Goal: Task Accomplishment & Management: Use online tool/utility

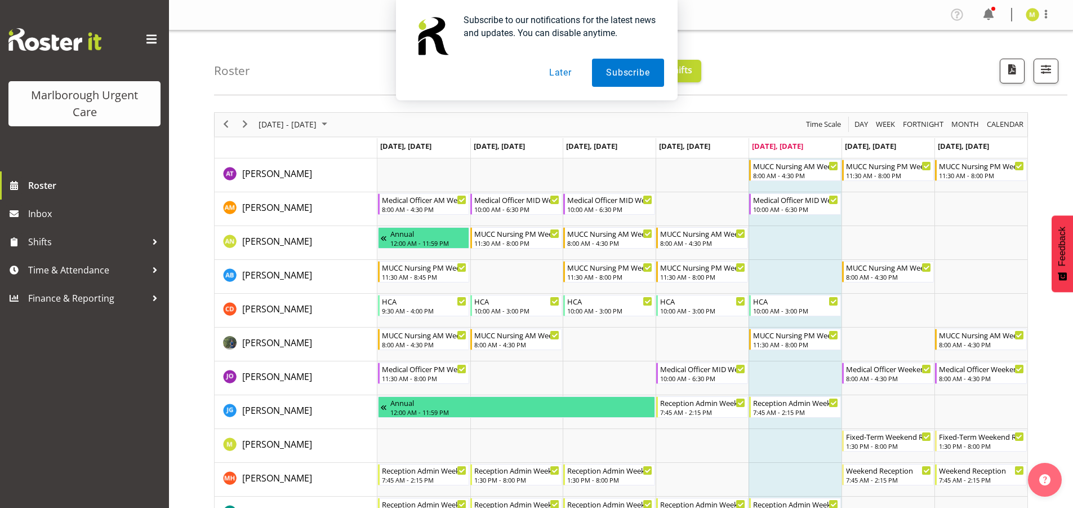
click at [549, 66] on button "Later" at bounding box center [560, 73] width 51 height 28
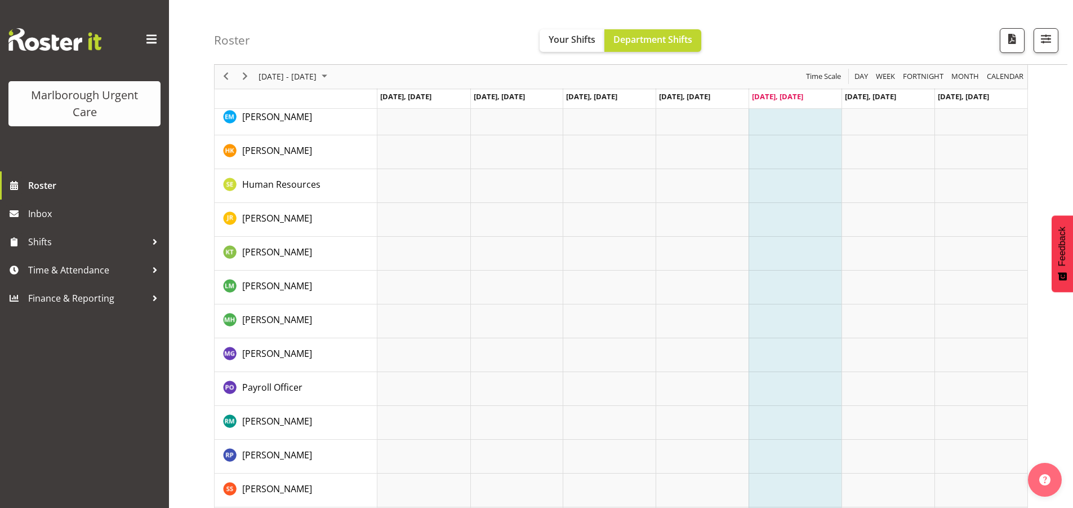
scroll to position [563, 0]
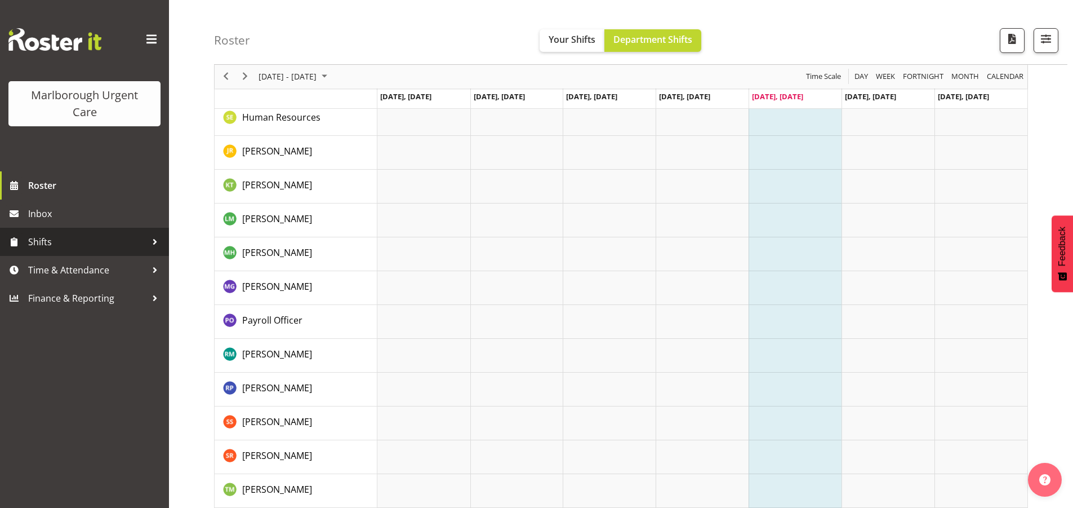
click at [78, 248] on span "Shifts" at bounding box center [87, 241] width 118 height 17
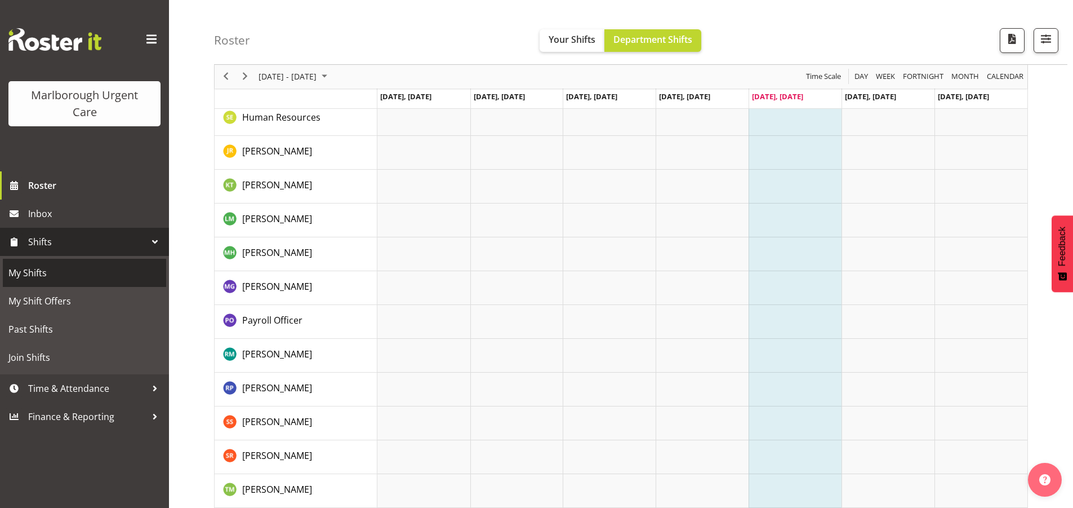
click at [55, 275] on span "My Shifts" at bounding box center [84, 272] width 152 height 17
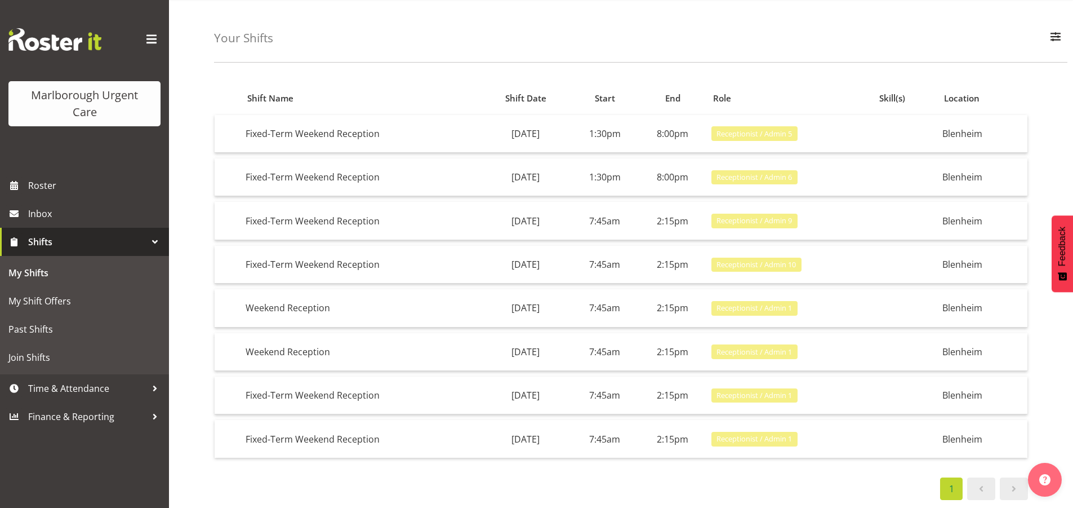
scroll to position [55, 0]
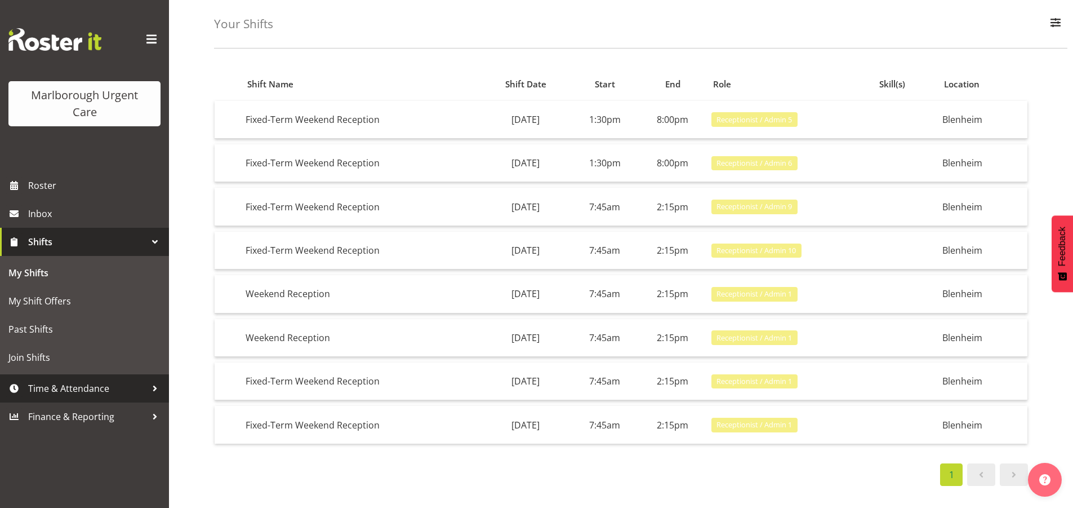
click at [95, 389] on span "Time & Attendance" at bounding box center [87, 388] width 118 height 17
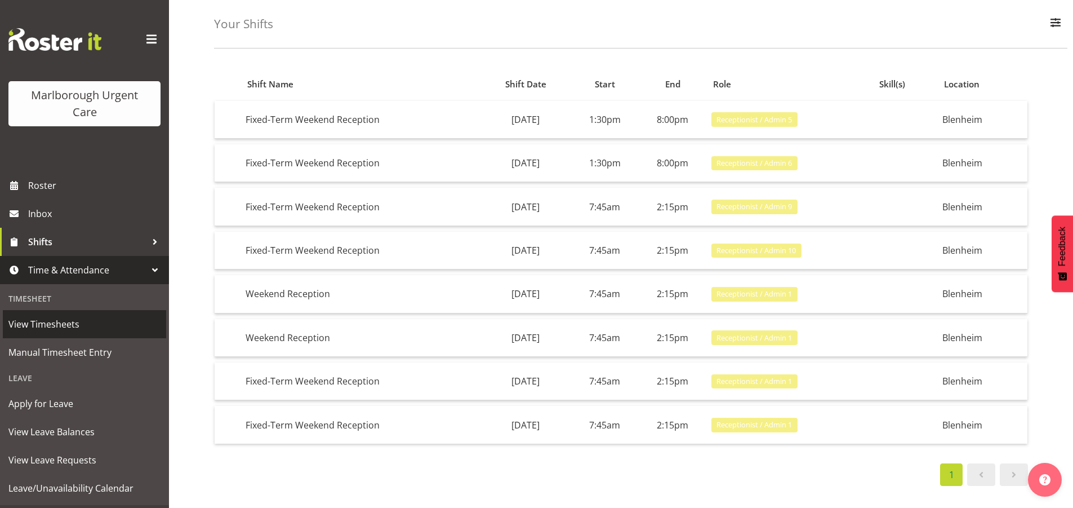
click at [37, 325] on span "View Timesheets" at bounding box center [84, 323] width 152 height 17
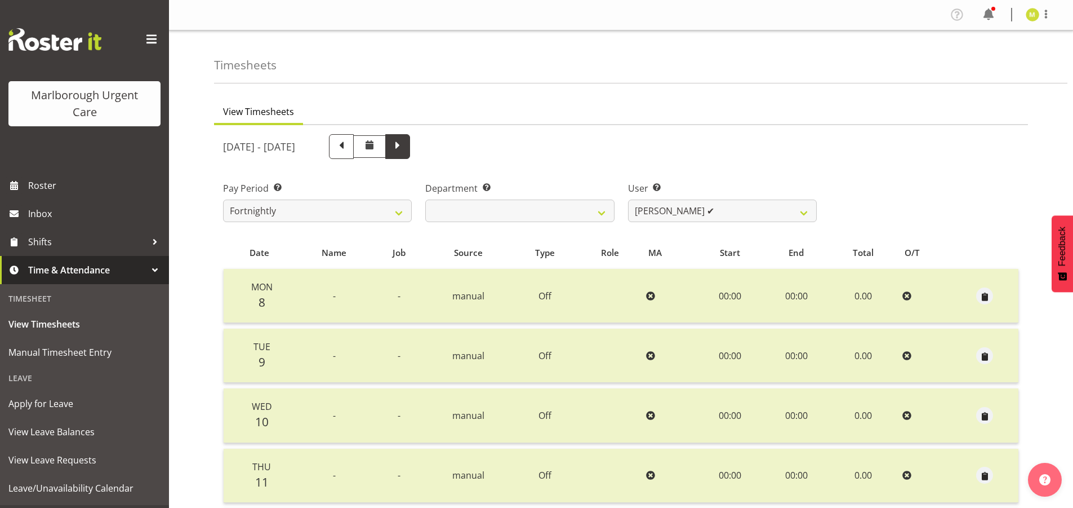
click at [405, 141] on span at bounding box center [397, 145] width 15 height 15
select select
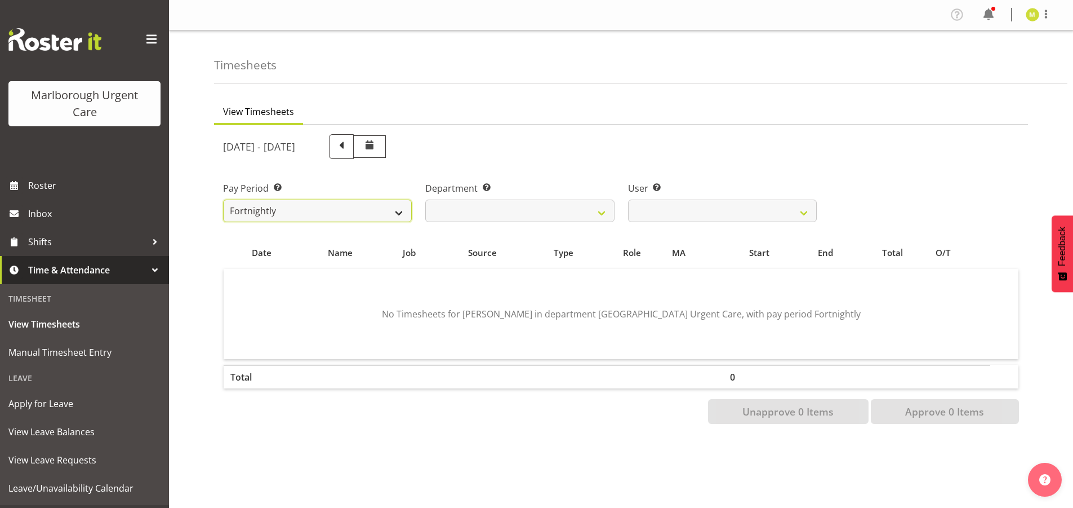
click at [386, 206] on select "Fortnightly" at bounding box center [317, 210] width 189 height 23
click at [387, 206] on select "Fortnightly" at bounding box center [317, 210] width 189 height 23
click at [354, 149] on span at bounding box center [341, 146] width 25 height 25
select select
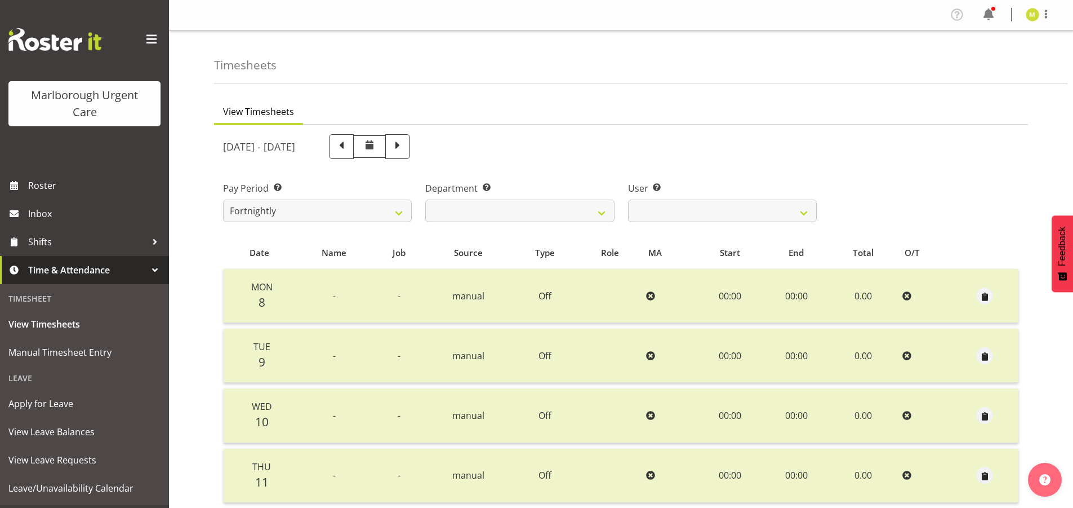
click at [376, 148] on span at bounding box center [370, 145] width 14 height 14
click at [376, 141] on span at bounding box center [370, 145] width 14 height 14
drag, startPoint x: 491, startPoint y: 142, endPoint x: 481, endPoint y: 145, distance: 10.5
click at [410, 142] on span at bounding box center [397, 146] width 25 height 25
select select
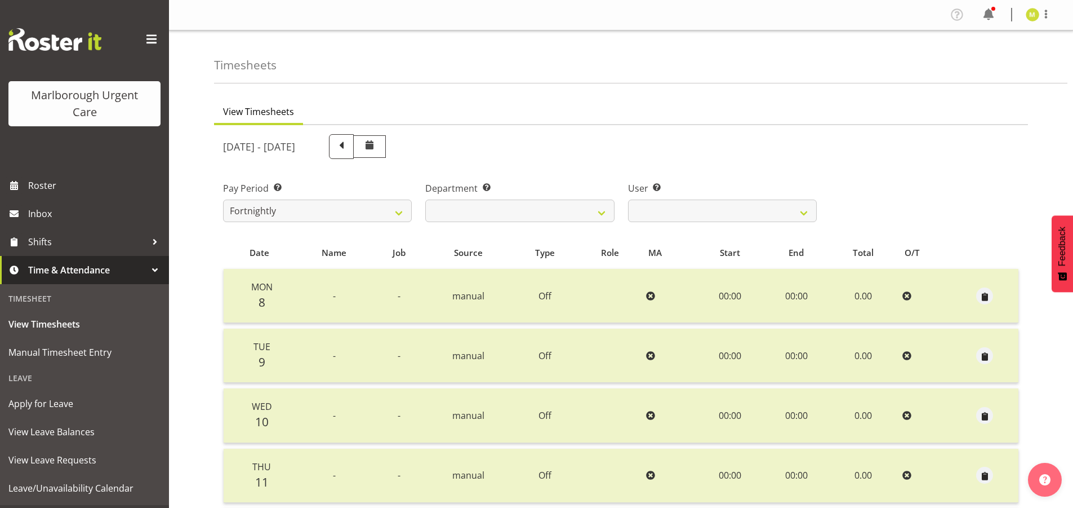
select select
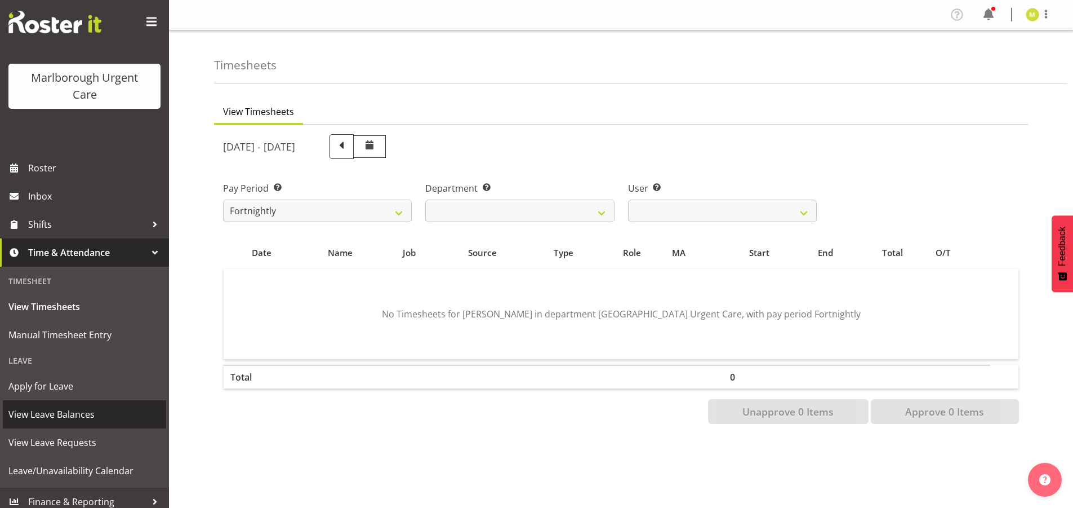
scroll to position [25, 0]
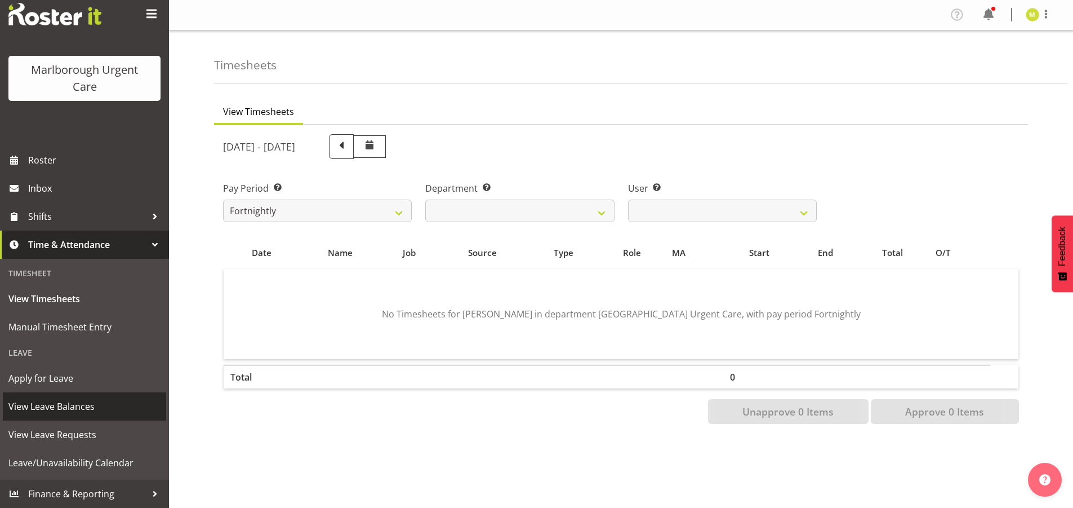
click at [72, 415] on span "View Leave Balances" at bounding box center [84, 406] width 152 height 17
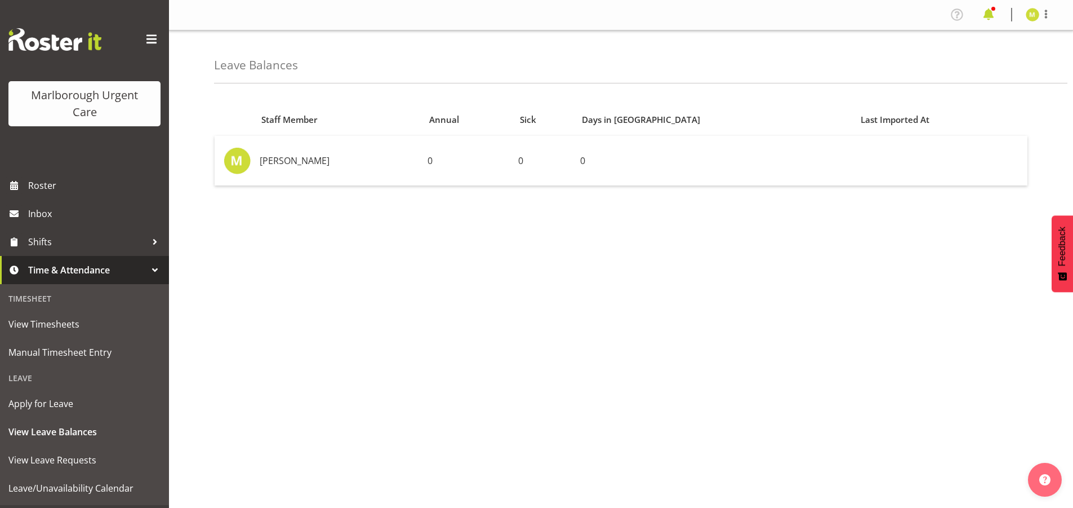
click at [995, 14] on span at bounding box center [989, 15] width 18 height 18
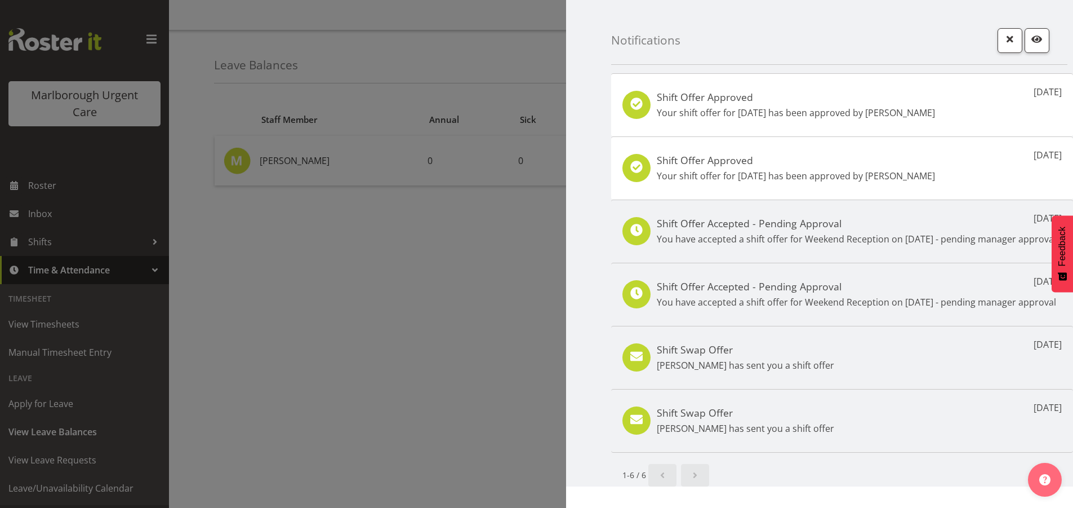
drag, startPoint x: 233, startPoint y: 314, endPoint x: 238, endPoint y: 309, distance: 7.6
click at [235, 314] on div at bounding box center [536, 254] width 1073 height 508
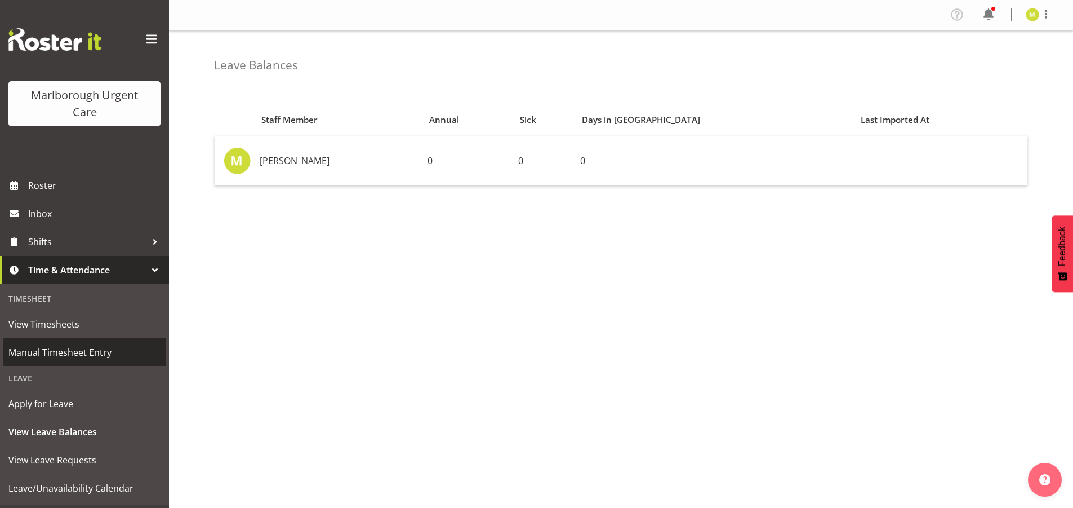
click at [57, 352] on span "Manual Timesheet Entry" at bounding box center [84, 352] width 152 height 17
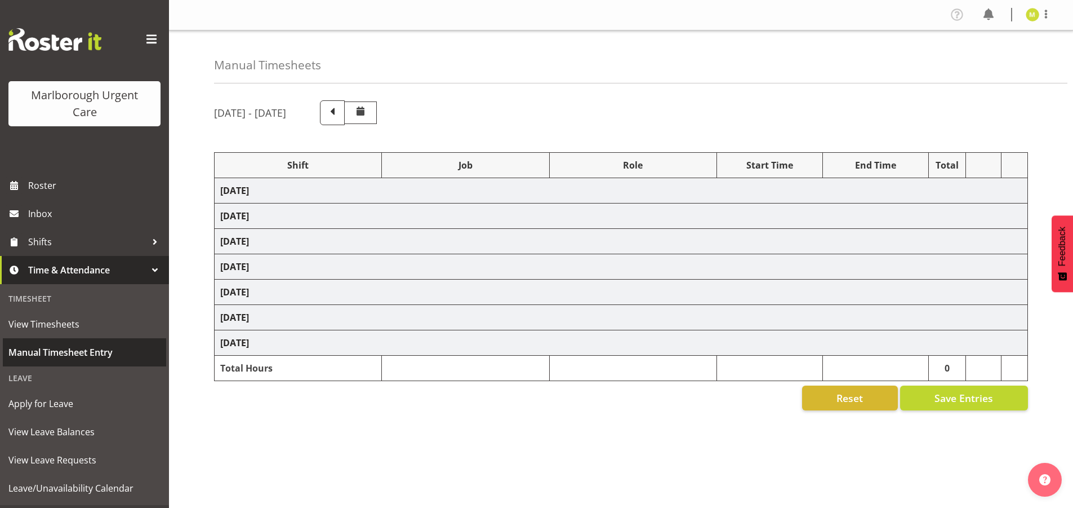
select select "80766"
select select "1563"
select select "80766"
select select "1563"
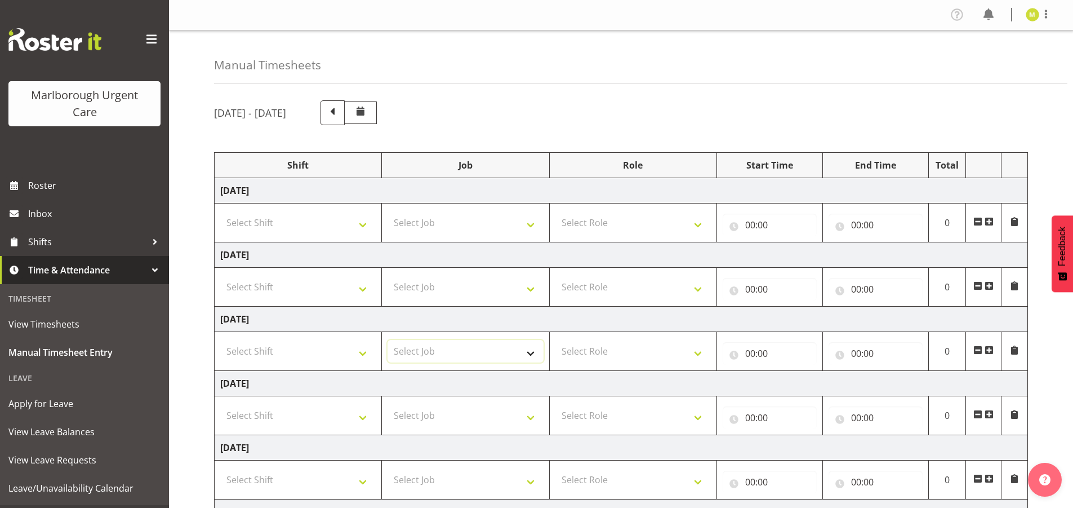
click at [466, 353] on select "Select Job" at bounding box center [465, 351] width 155 height 23
click at [305, 355] on select "Select Shift Casual Addition Casual Addition Casual Medical Officer Addition Ca…" at bounding box center [297, 351] width 155 height 23
select select "81204"
click at [220, 340] on select "Select Shift Casual Addition Casual Addition Casual Medical Officer Addition Ca…" at bounding box center [297, 351] width 155 height 23
click at [429, 352] on select "Select Job" at bounding box center [465, 351] width 155 height 23
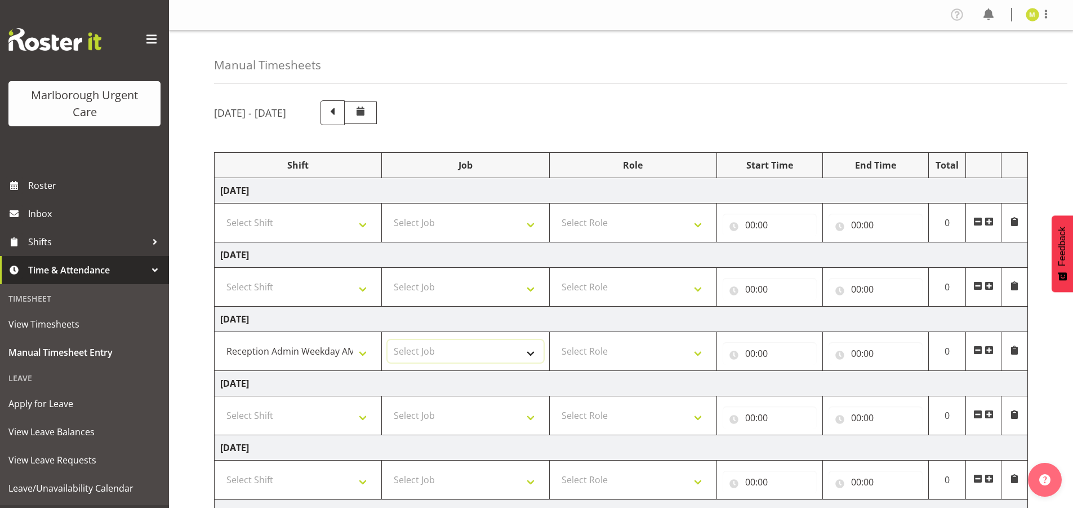
click at [433, 347] on select "Select Job" at bounding box center [465, 351] width 155 height 23
click at [534, 350] on select "Select Job" at bounding box center [465, 351] width 155 height 23
click at [533, 350] on select "Select Job" at bounding box center [465, 351] width 155 height 23
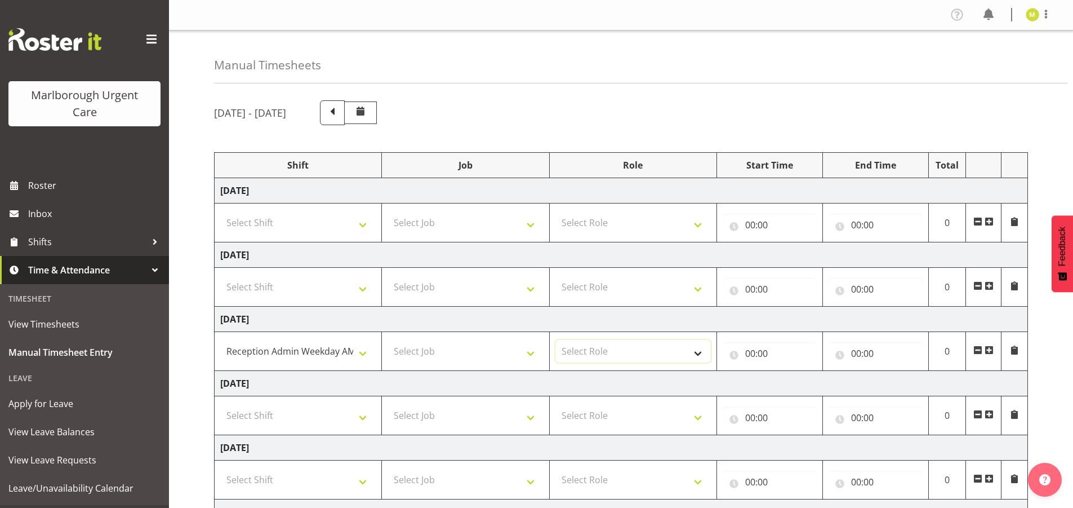
click at [596, 359] on select "Select Role Receptionist / Admin Weekend Receptionist" at bounding box center [632, 351] width 155 height 23
select select "1558"
click at [555, 340] on select "Select Role Receptionist / Admin Weekend Receptionist" at bounding box center [632, 351] width 155 height 23
click at [753, 355] on input "00:00" at bounding box center [770, 353] width 94 height 23
click at [803, 382] on select "00 01 02 03 04 05 06 07 08 09 10 11 12 13 14 15 16 17 18 19 20 21 22 23" at bounding box center [799, 382] width 25 height 23
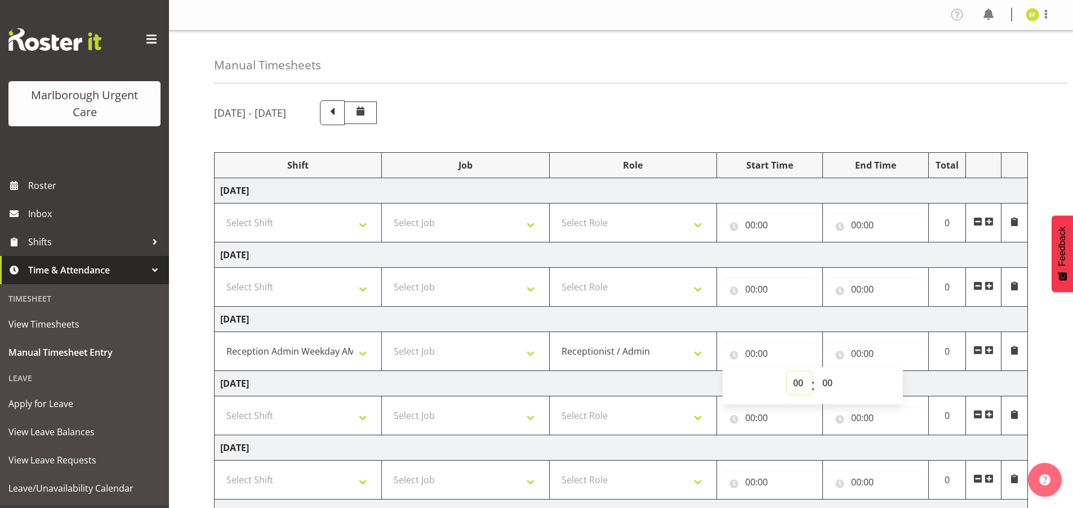
select select "10"
type input "10:00"
click at [826, 383] on select "00 01 02 03 04 05 06 07 08 09 10 11 12 13 14 15 16 17 18 19 20 21 22 23 24 25 2…" at bounding box center [828, 382] width 25 height 23
select select "30"
type input "10:30"
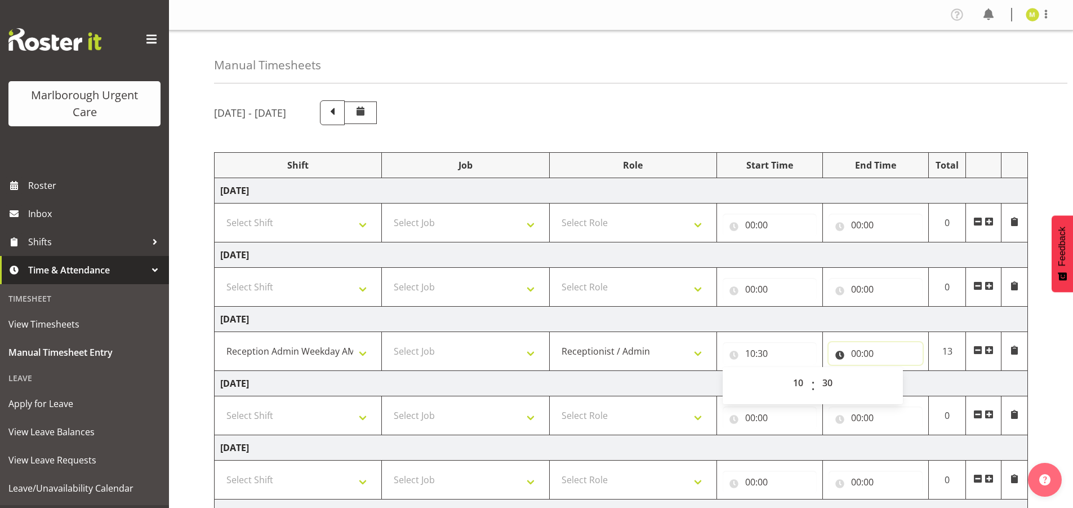
click at [860, 349] on input "00:00" at bounding box center [876, 353] width 94 height 23
click at [902, 380] on select "00 01 02 03 04 05 06 07 08 09 10 11 12 13 14 15 16 17 18 19 20 21 22 23" at bounding box center [905, 382] width 25 height 23
select select "19"
click at [893, 371] on select "00 01 02 03 04 05 06 07 08 09 10 11 12 13 14 15 16 17 18 19 20 21 22 23" at bounding box center [905, 382] width 25 height 23
type input "19:00"
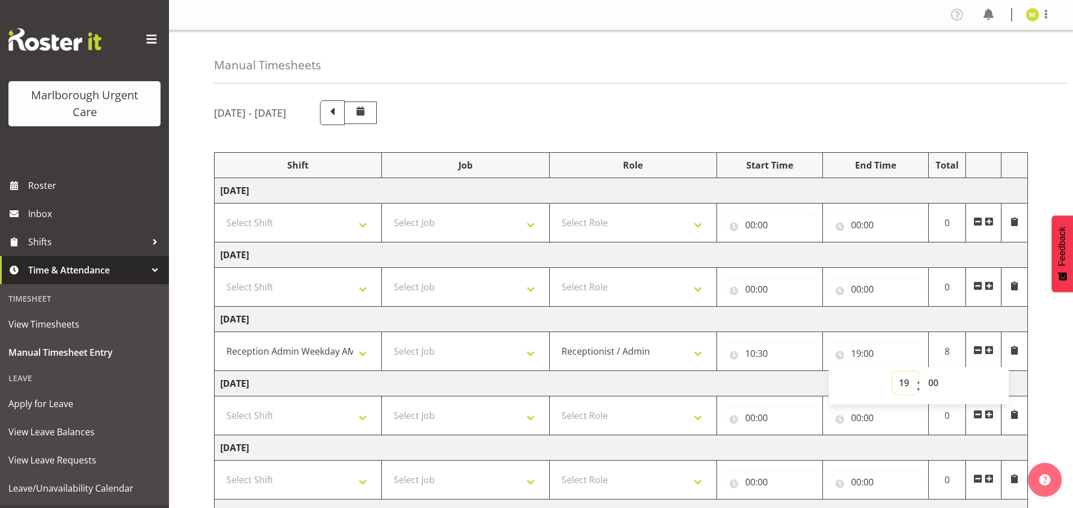
click at [901, 385] on select "00 01 02 03 04 05 06 07 08 09 10 11 12 13 14 15 16 17 18 19 20 21 22 23" at bounding box center [905, 382] width 25 height 23
select select "13"
click at [893, 371] on select "00 01 02 03 04 05 06 07 08 09 10 11 12 13 14 15 16 17 18 19 20 21 22 23" at bounding box center [905, 382] width 25 height 23
type input "13:00"
drag, startPoint x: 939, startPoint y: 384, endPoint x: 925, endPoint y: 385, distance: 14.1
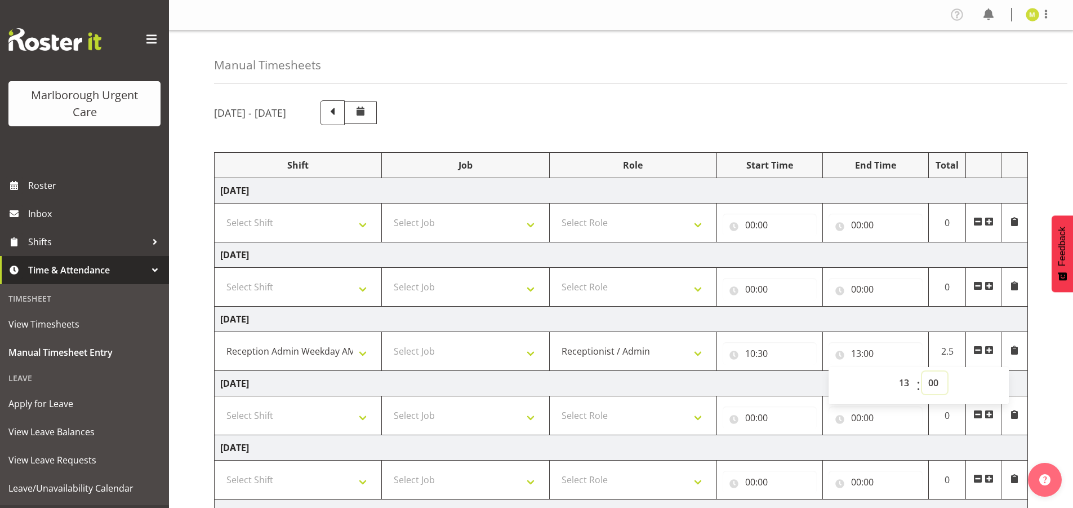
click at [939, 384] on select "00 01 02 03 04 05 06 07 08 09 10 11 12 13 14 15 16 17 18 19 20 21 22 23 24 25 2…" at bounding box center [934, 382] width 25 height 23
select select "30"
click at [922, 371] on select "00 01 02 03 04 05 06 07 08 09 10 11 12 13 14 15 16 17 18 19 20 21 22 23 24 25 2…" at bounding box center [934, 382] width 25 height 23
type input "13:30"
click at [1052, 350] on div "September 15th - September 21st 2025 Shift Job Role Start Time End Time Total M…" at bounding box center [643, 430] width 859 height 677
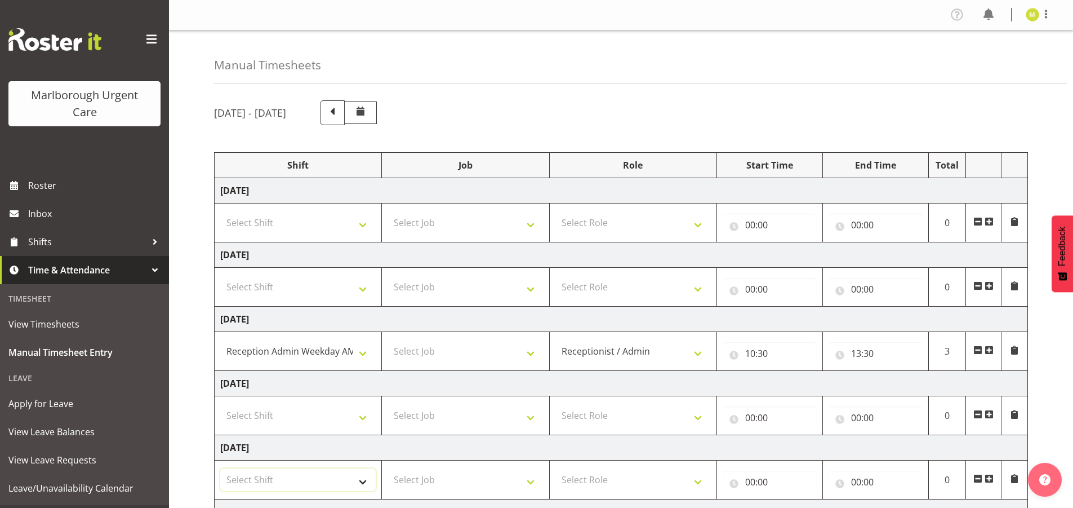
click at [355, 477] on select "Select Shift Casual Addition Casual Addition Casual Medical Officer Addition Ca…" at bounding box center [297, 479] width 155 height 23
click at [232, 92] on div "September 15th - September 21st 2025 Shift Job Role Start Time End Time Total M…" at bounding box center [643, 430] width 859 height 677
click at [270, 480] on select "Select Shift Casual Addition Casual Addition Casual Medical Officer Addition Ca…" at bounding box center [297, 479] width 155 height 23
select select "81205"
click at [220, 468] on select "Select Shift Casual Addition Casual Addition Casual Medical Officer Addition Ca…" at bounding box center [297, 479] width 155 height 23
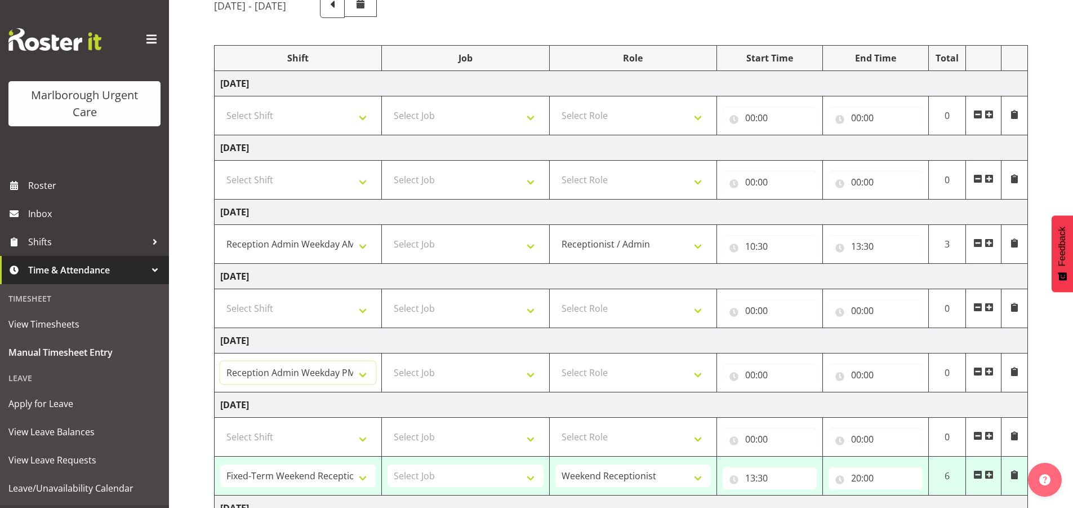
scroll to position [113, 0]
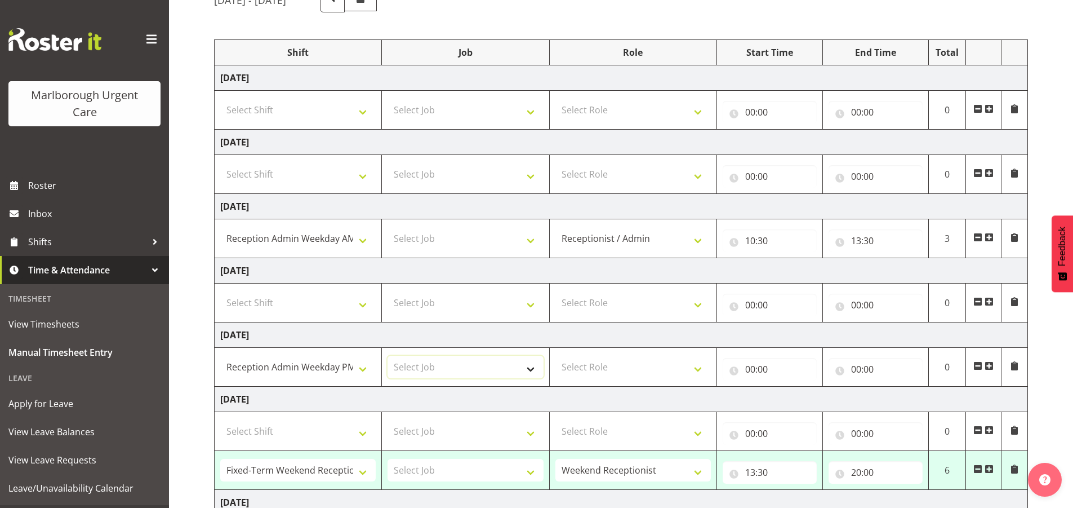
click at [436, 362] on select "Select Job" at bounding box center [465, 366] width 155 height 23
click at [642, 365] on select "Select Role Receptionist / Admin Weekend Receptionist" at bounding box center [632, 366] width 155 height 23
select select "1558"
click at [555, 355] on select "Select Role Receptionist / Admin Weekend Receptionist" at bounding box center [632, 366] width 155 height 23
click at [757, 367] on input "00:00" at bounding box center [770, 369] width 94 height 23
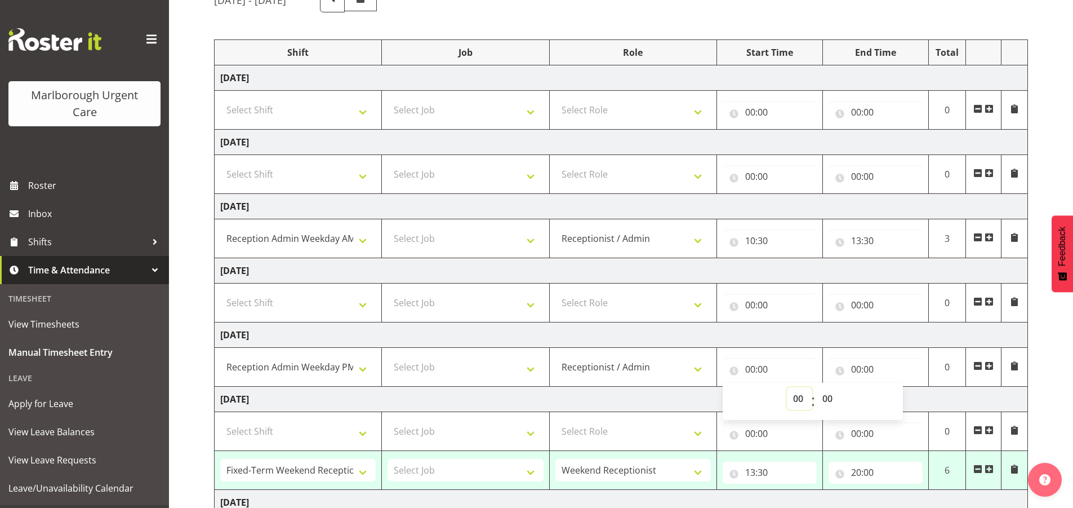
click at [804, 399] on select "00 01 02 03 04 05 06 07 08 09 10 11 12 13 14 15 16 17 18 19 20 21 22 23" at bounding box center [799, 398] width 25 height 23
select select "16"
type input "16:00"
click at [827, 397] on select "00 01 02 03 04 05 06 07 08 09 10 11 12 13 14 15 16 17 18 19 20 21 22 23 24 25 2…" at bounding box center [828, 398] width 25 height 23
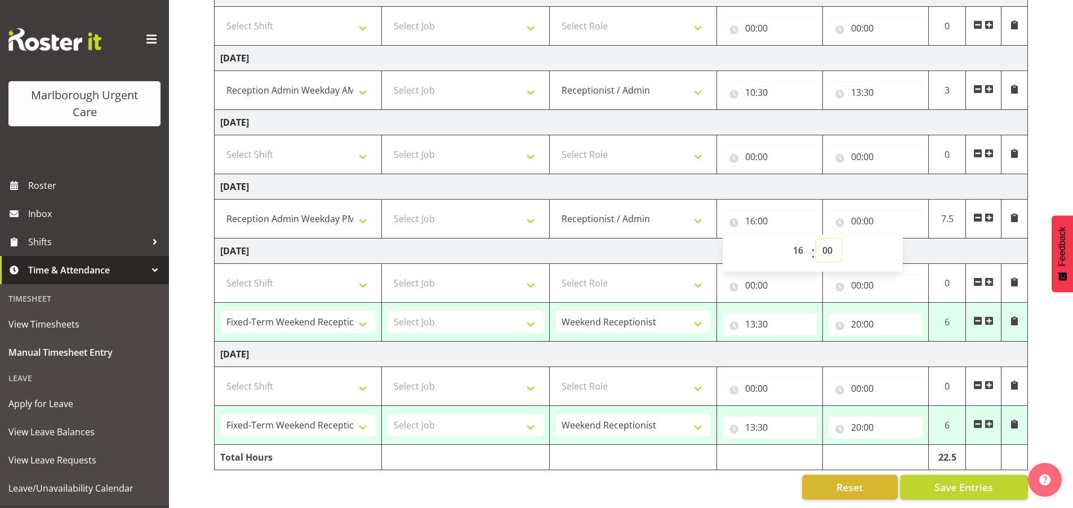
scroll to position [269, 0]
click at [831, 239] on select "00 01 02 03 04 05 06 07 08 09 10 11 12 13 14 15 16 17 18 19 20 21 22 23 24 25 2…" at bounding box center [828, 250] width 25 height 23
select select "45"
click at [816, 239] on select "00 01 02 03 04 05 06 07 08 09 10 11 12 13 14 15 16 17 18 19 20 21 22 23 24 25 2…" at bounding box center [828, 250] width 25 height 23
type input "16:45"
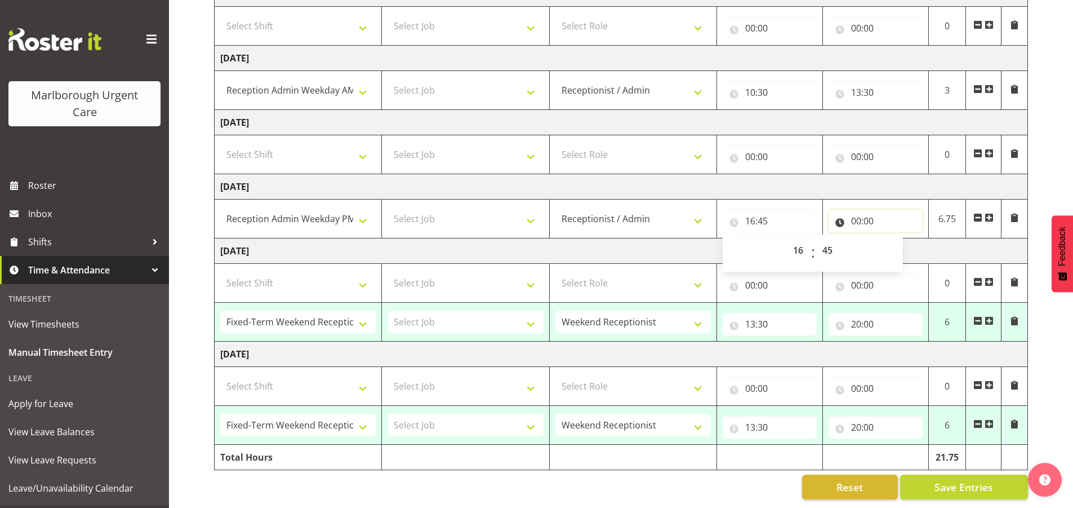
click at [865, 212] on input "00:00" at bounding box center [876, 221] width 94 height 23
click at [907, 239] on select "00 01 02 03 04 05 06 07 08 09 10 11 12 13 14 15 16 17 18 19 20 21 22 23" at bounding box center [905, 250] width 25 height 23
select select "20"
click at [893, 239] on select "00 01 02 03 04 05 06 07 08 09 10 11 12 13 14 15 16 17 18 19 20 21 22 23" at bounding box center [905, 250] width 25 height 23
type input "20:00"
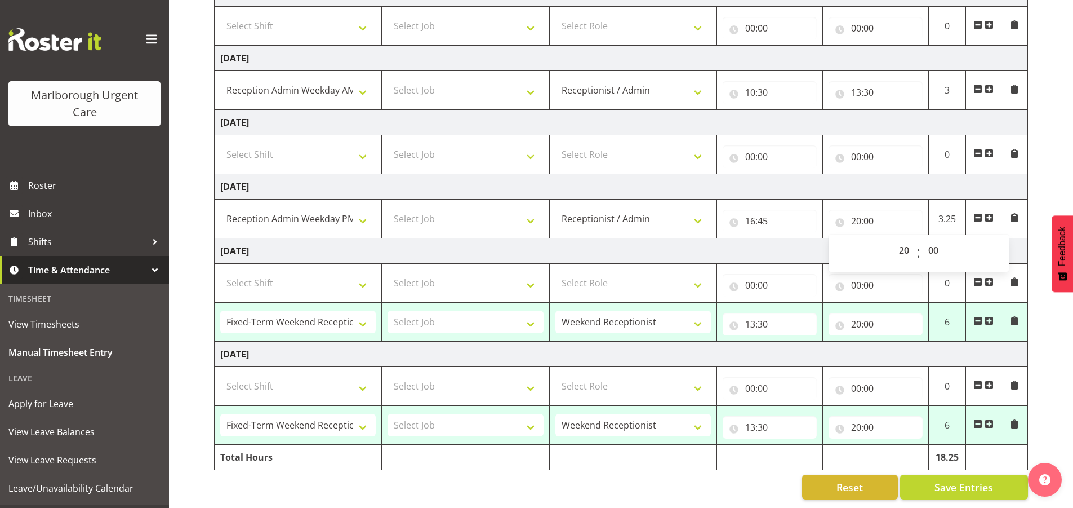
drag, startPoint x: 795, startPoint y: 255, endPoint x: 846, endPoint y: 253, distance: 50.7
click at [795, 254] on tbody "Monday 15th September 2025 Select Shift Casual Addition Casual Addition Casual …" at bounding box center [622, 193] width 814 height 553
click at [195, 266] on div "Manual Timesheets September 15th - September 21st 2025 Shift Job Role Start Tim…" at bounding box center [621, 139] width 904 height 738
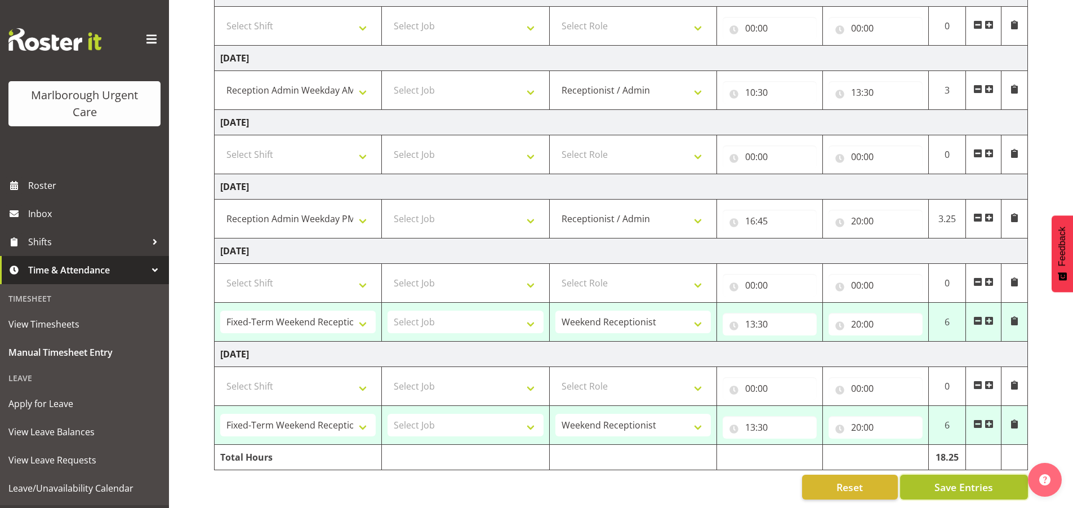
click at [955, 479] on span "Save Entries" at bounding box center [964, 486] width 59 height 15
select select "80766"
select select "1563"
type input "13:30"
type input "20:00"
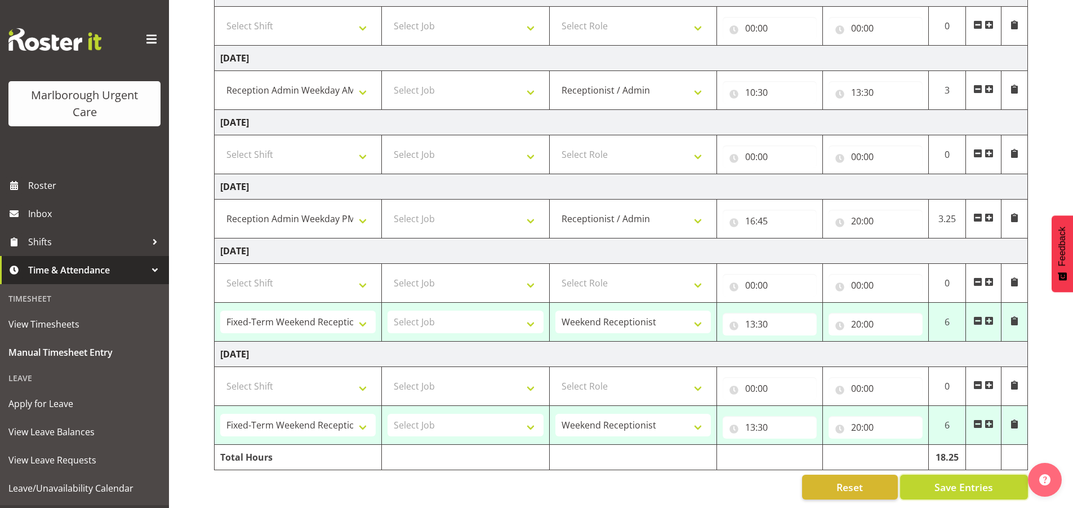
select select "80766"
select select "1563"
type input "13:30"
type input "20:00"
select select "80766"
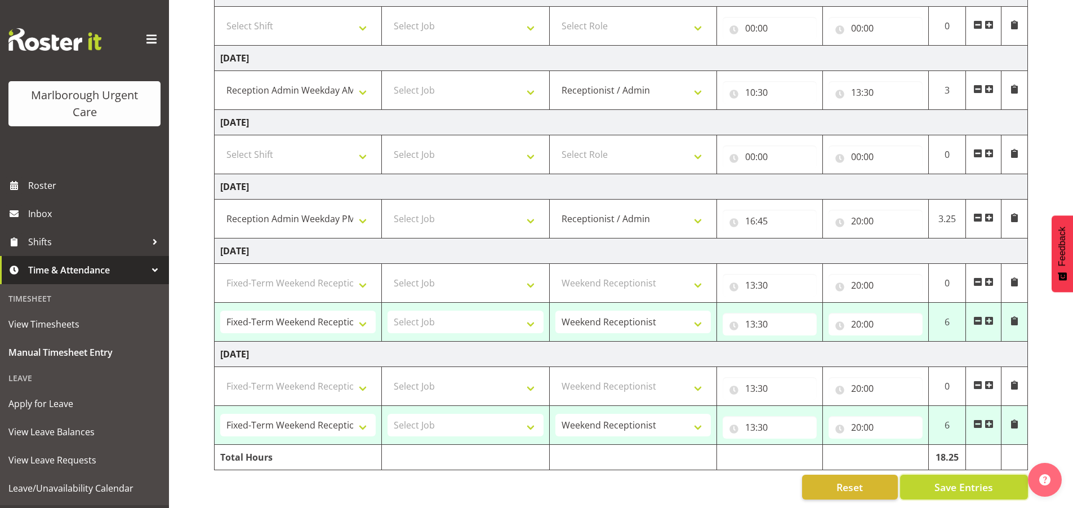
select select "1563"
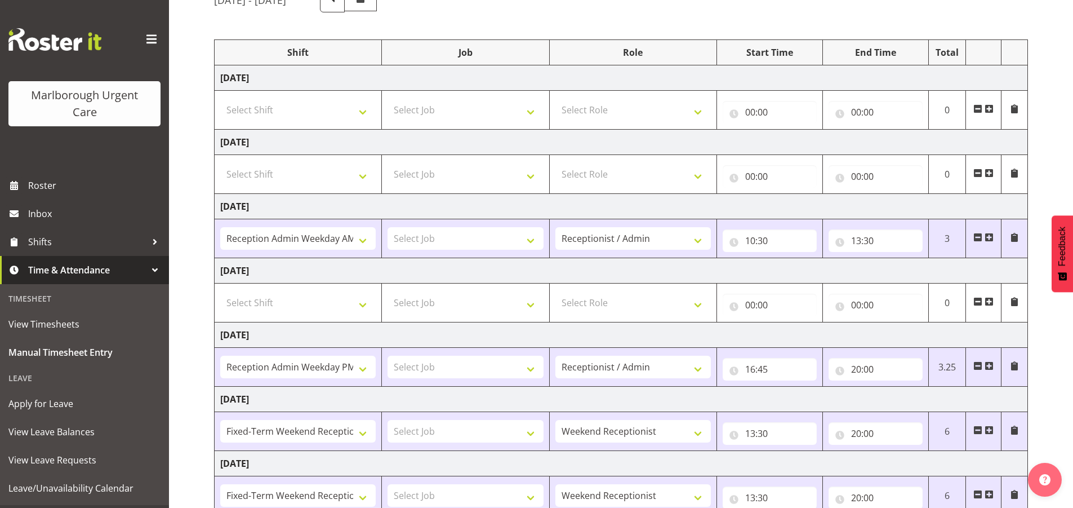
scroll to position [192, 0]
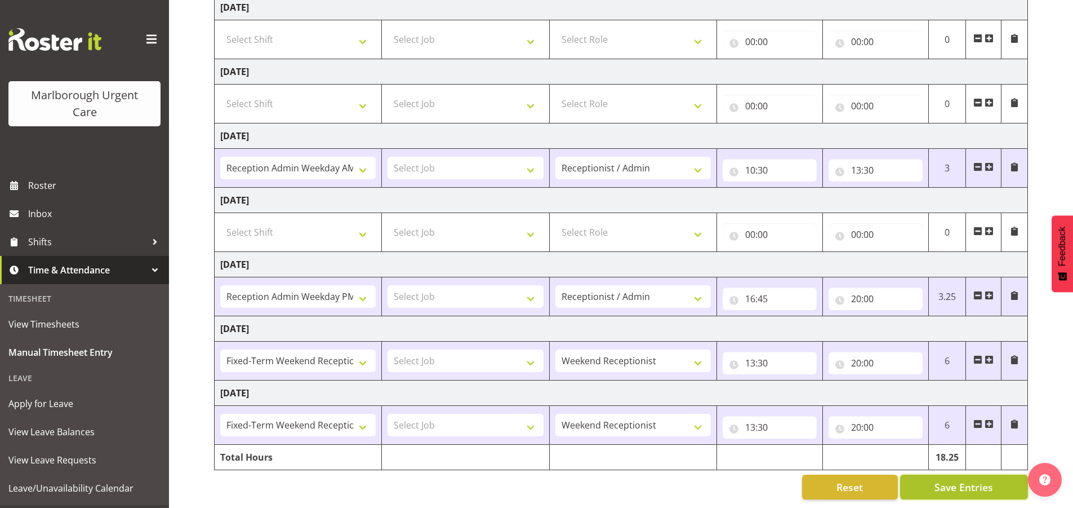
click at [921, 474] on button "Save Entries" at bounding box center [964, 486] width 128 height 25
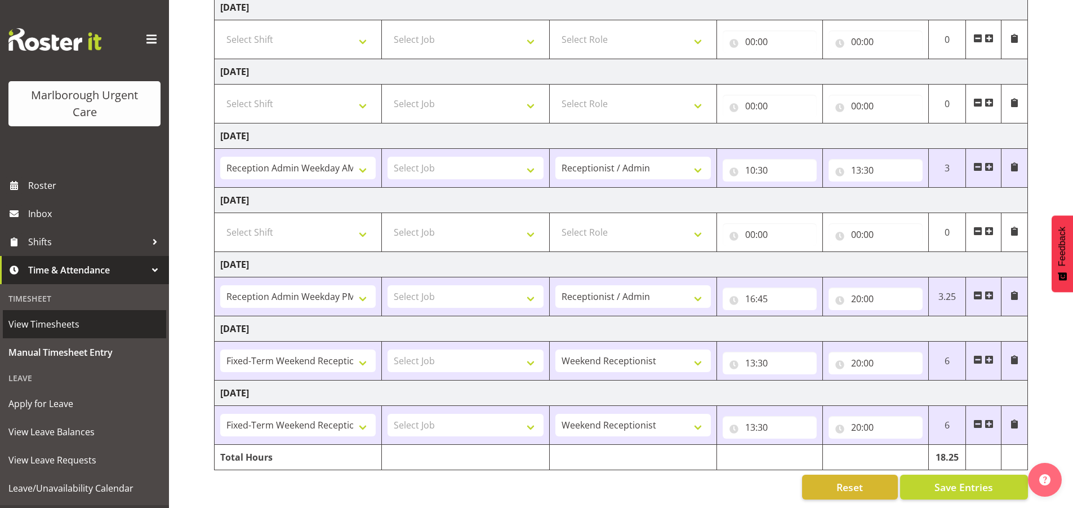
click at [61, 322] on span "View Timesheets" at bounding box center [84, 323] width 152 height 17
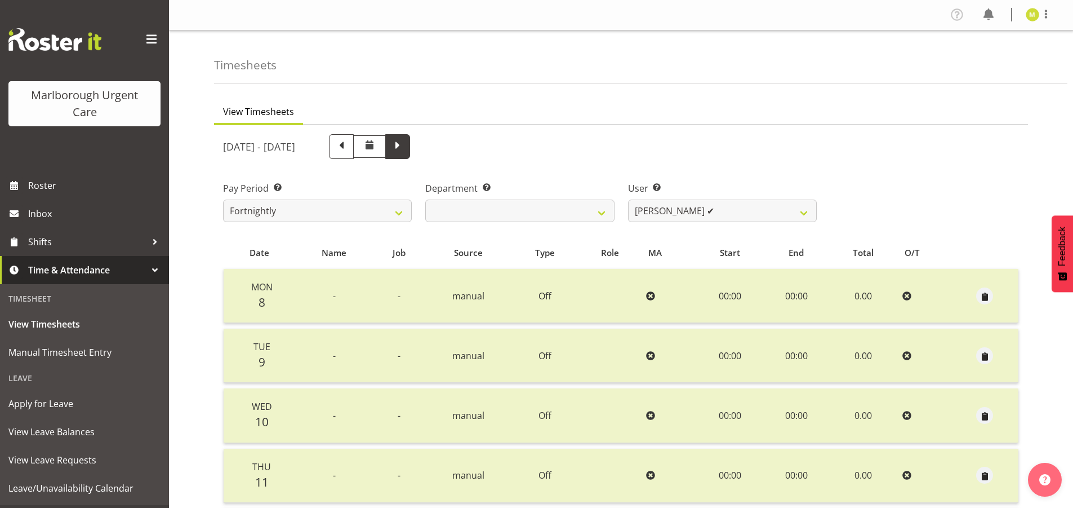
click at [410, 154] on span at bounding box center [397, 146] width 25 height 25
select select
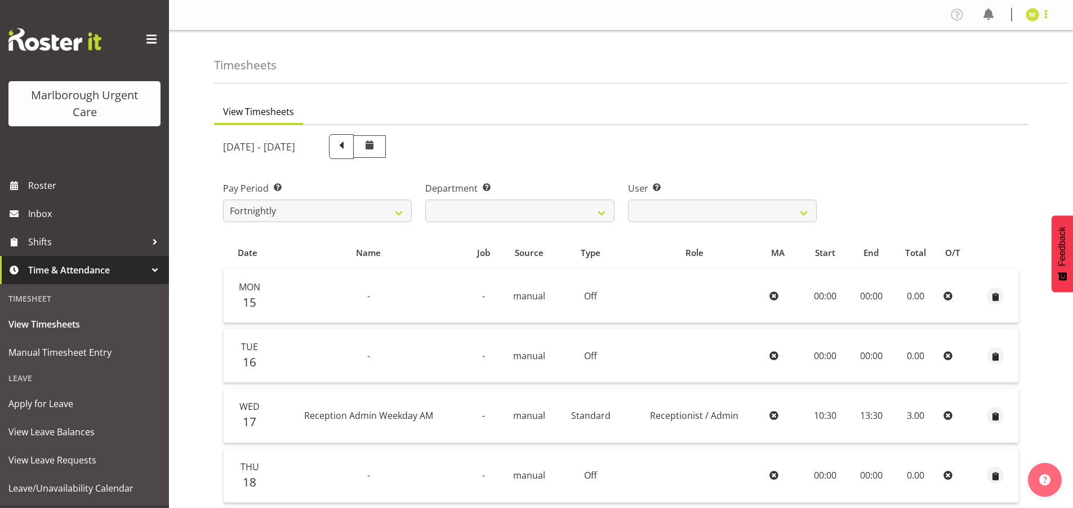
click at [1043, 14] on span at bounding box center [1046, 14] width 14 height 14
click at [1003, 61] on link "Log Out" at bounding box center [999, 59] width 108 height 20
